Goal: Check status: Check status

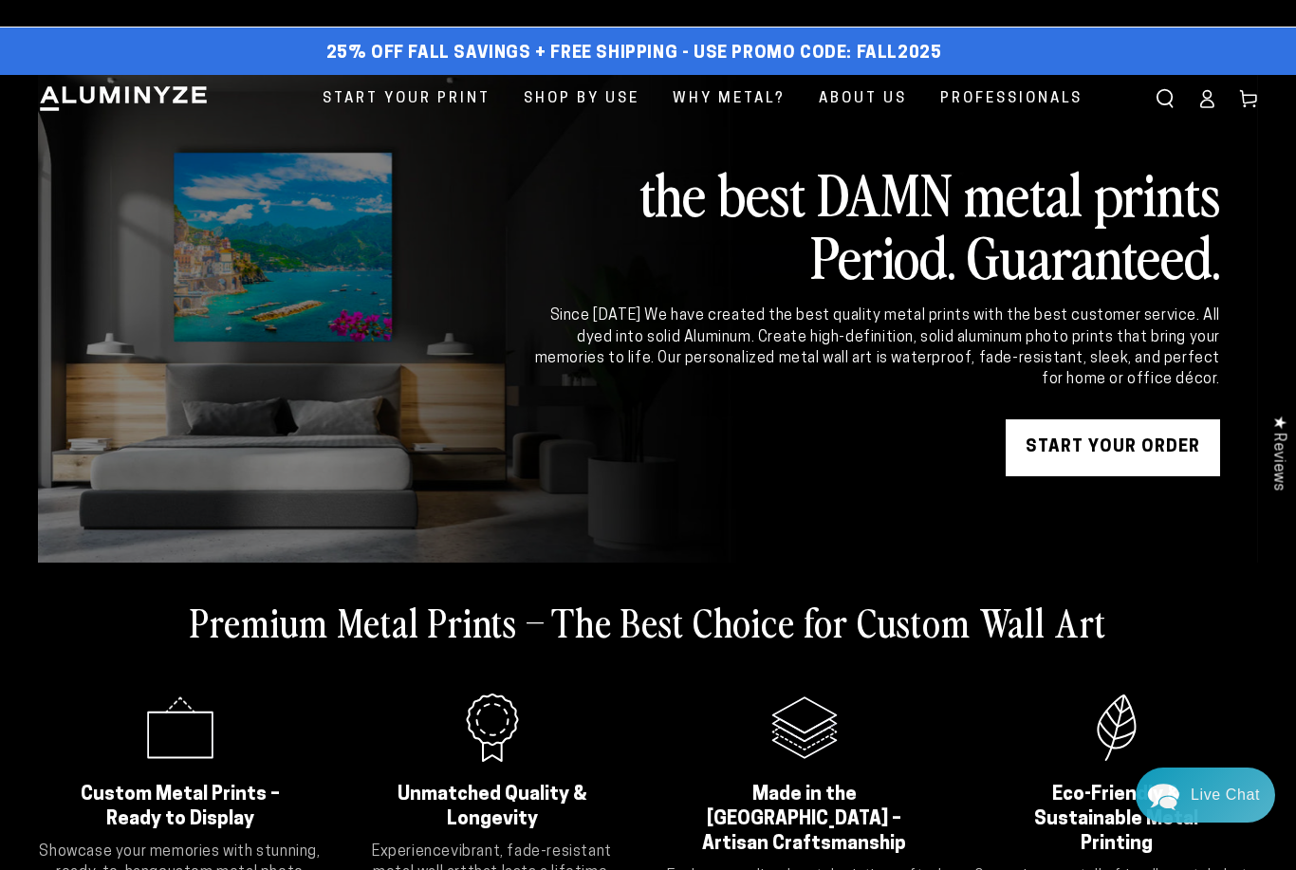
click at [1208, 101] on icon at bounding box center [1207, 98] width 19 height 19
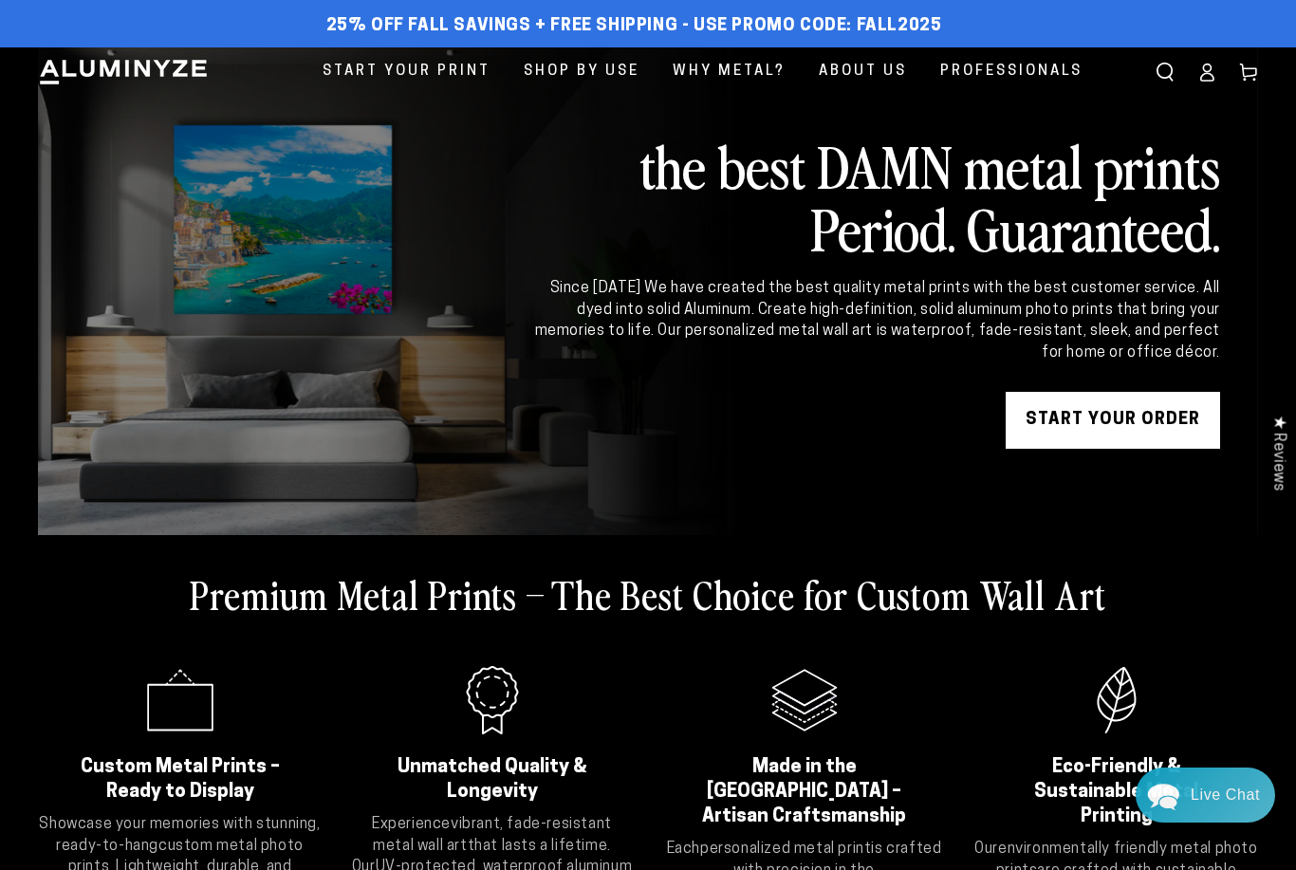
click at [1212, 79] on icon at bounding box center [1207, 72] width 19 height 19
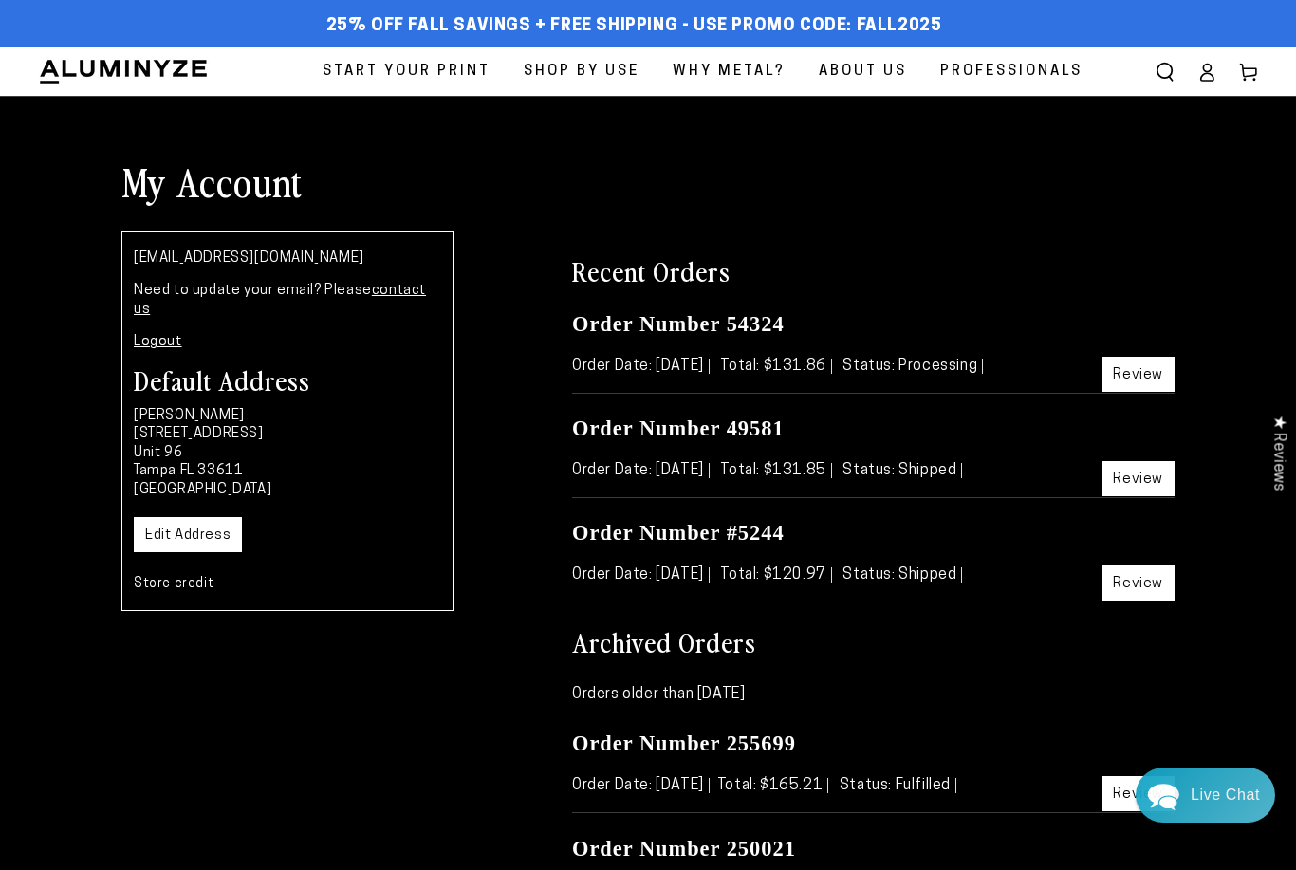
click at [1140, 371] on link "Review" at bounding box center [1138, 374] width 73 height 35
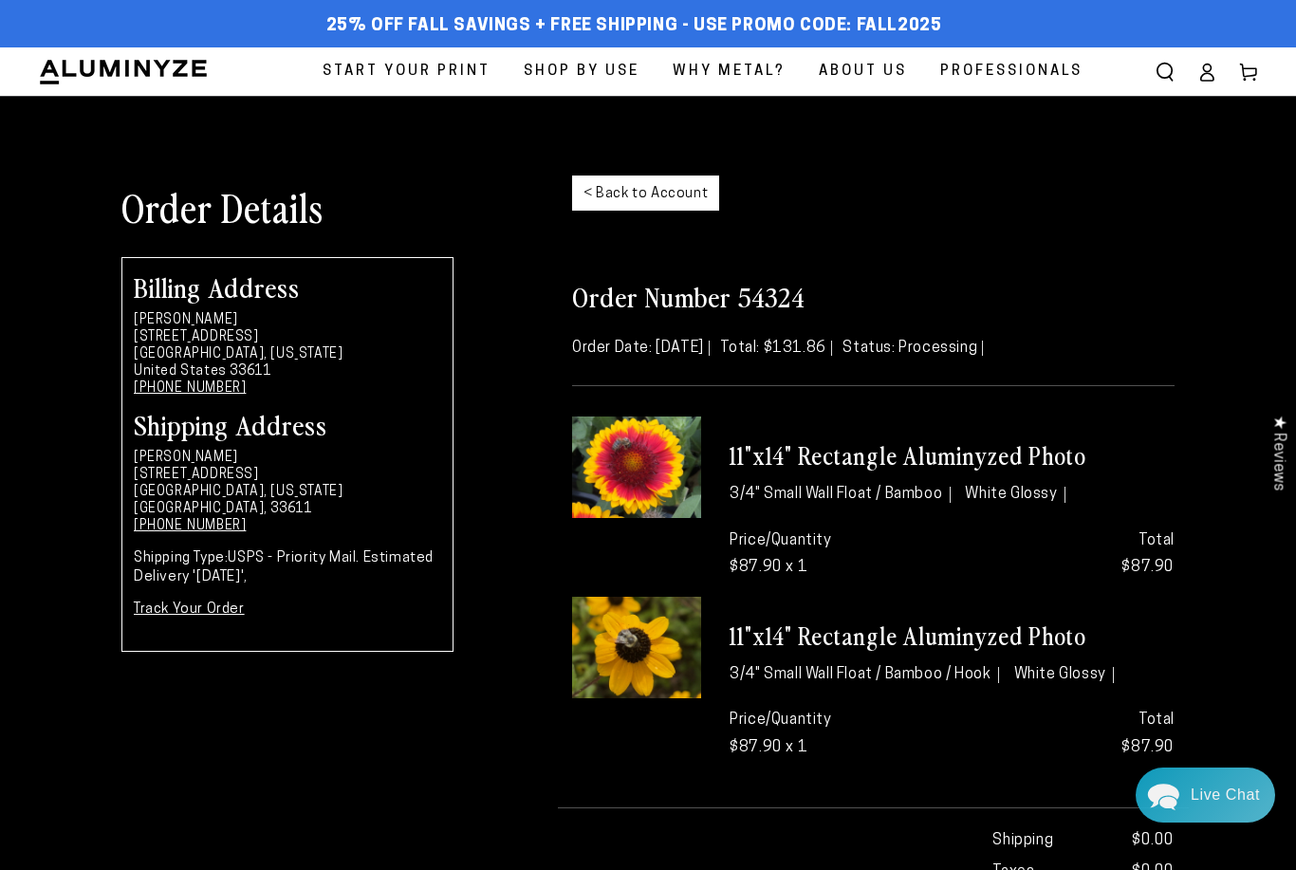
click at [187, 612] on link "Track Your Order" at bounding box center [189, 610] width 111 height 14
click at [1201, 77] on icon at bounding box center [1207, 77] width 12 height 8
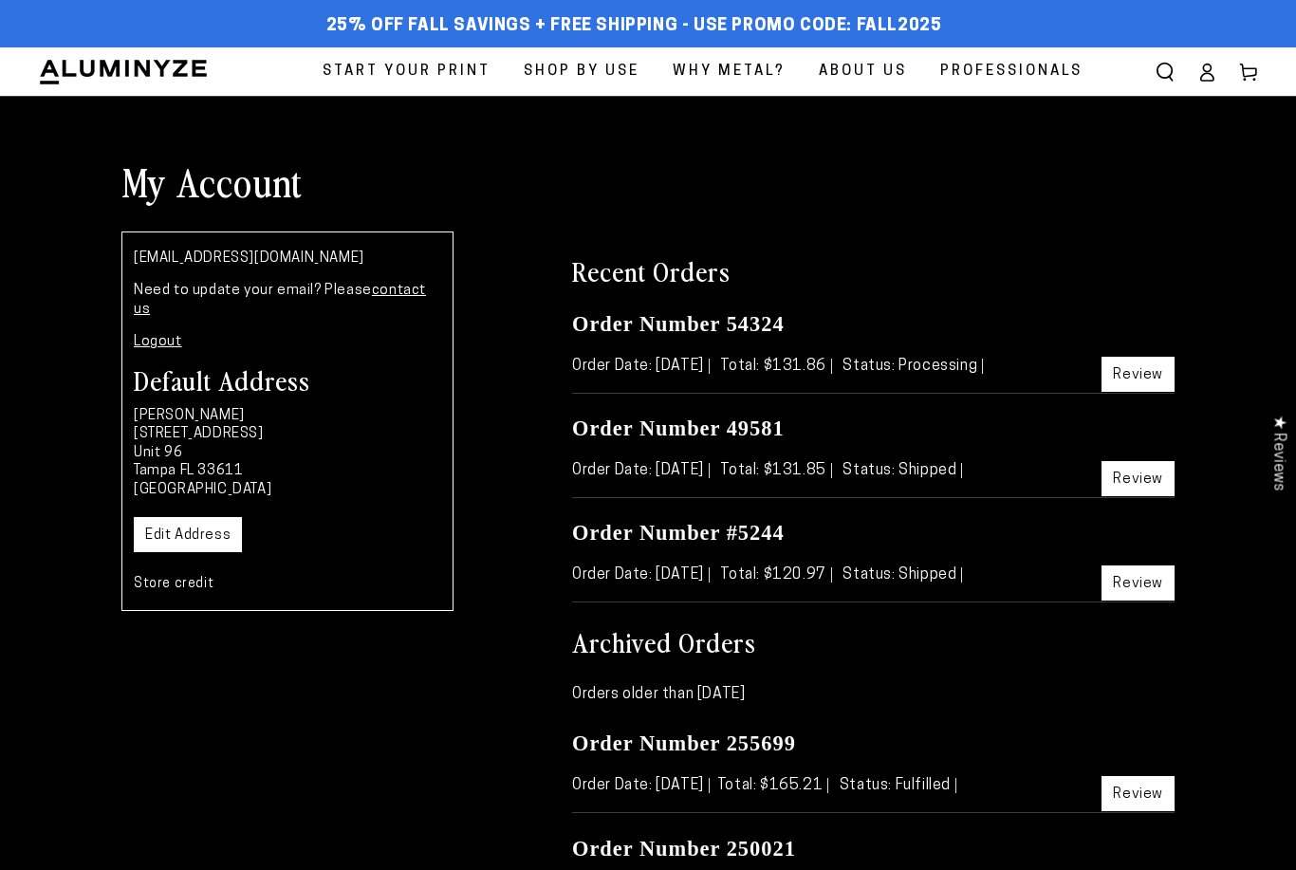
click at [155, 335] on link "Logout" at bounding box center [158, 342] width 48 height 14
